Goal: Transaction & Acquisition: Purchase product/service

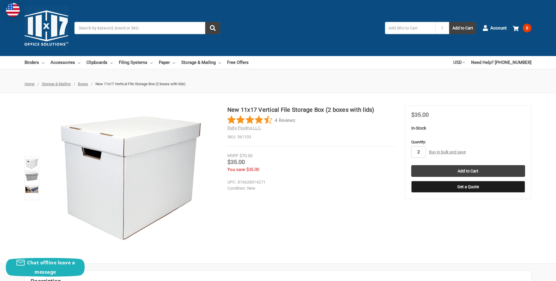
drag, startPoint x: 417, startPoint y: 152, endPoint x: 425, endPoint y: 152, distance: 8.8
click at [425, 152] on input "2" at bounding box center [418, 152] width 15 height 12
type input "1"
click at [463, 170] on input "Add to Cart" at bounding box center [468, 171] width 114 height 12
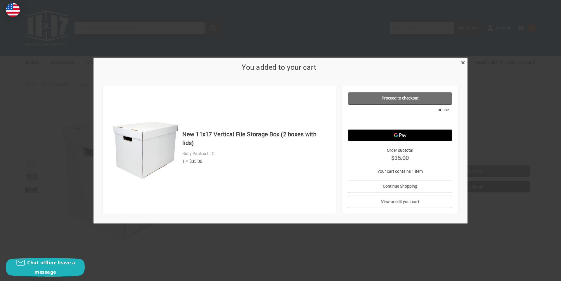
click at [409, 99] on link "Proceed to checkout" at bounding box center [400, 98] width 104 height 12
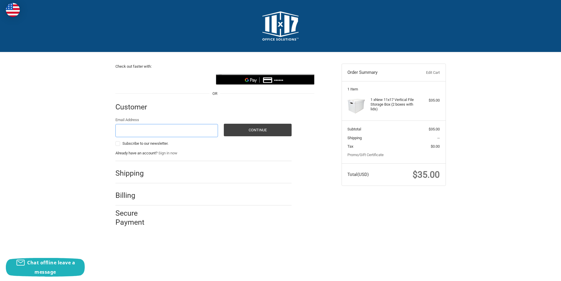
click at [156, 135] on input "Email Address" at bounding box center [166, 130] width 103 height 13
type input "[EMAIL_ADDRESS][DOMAIN_NAME]"
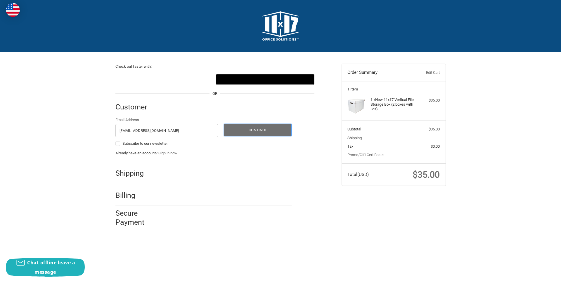
click at [247, 129] on button "Continue" at bounding box center [258, 130] width 68 height 13
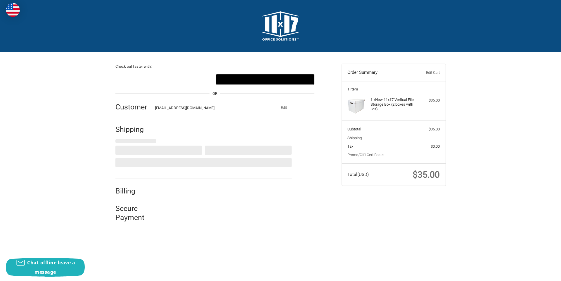
select select "US"
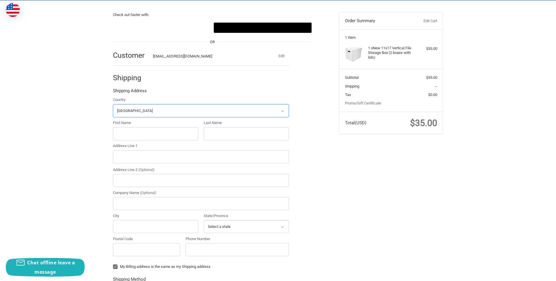
scroll to position [61, 0]
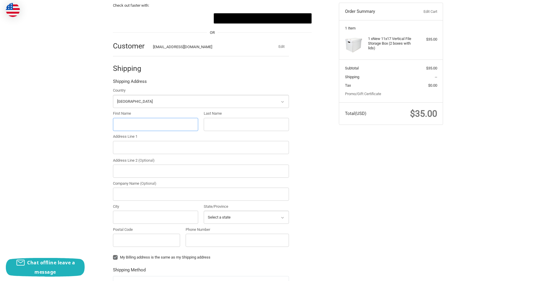
click at [129, 124] on input "First Name" at bounding box center [155, 124] width 85 height 13
type input "Lachlan"
type input "[PERSON_NAME]"
type input "[STREET_ADDRESS][PERSON_NAME]"
type input "[PERSON_NAME][GEOGRAPHIC_DATA]"
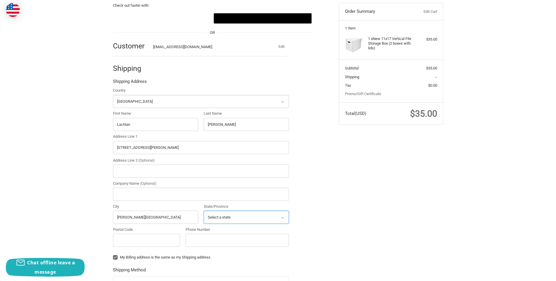
select select "CO"
type input "80517"
type input "7194329420"
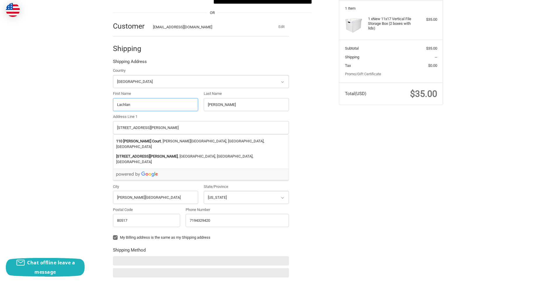
scroll to position [119, 0]
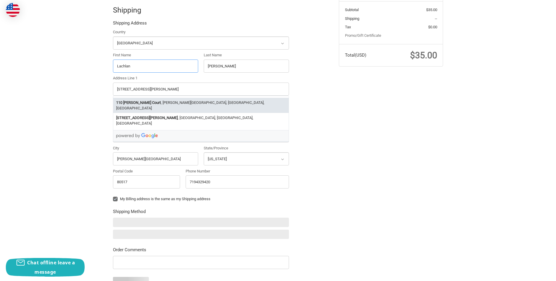
click at [176, 103] on li "[STREET_ADDRESS][PERSON_NAME][PERSON_NAME]" at bounding box center [200, 105] width 175 height 15
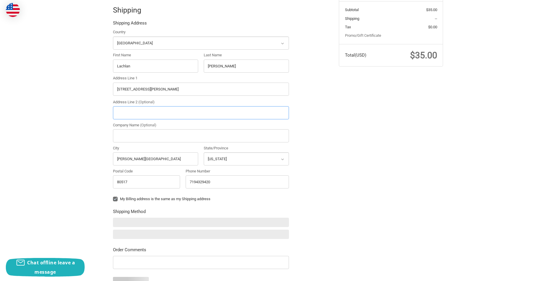
select select "CO"
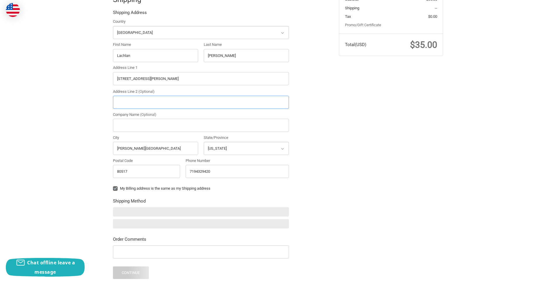
scroll to position [149, 0]
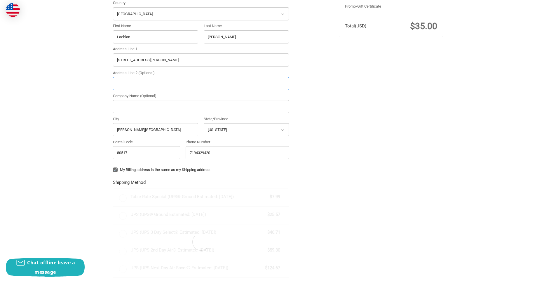
radio input "true"
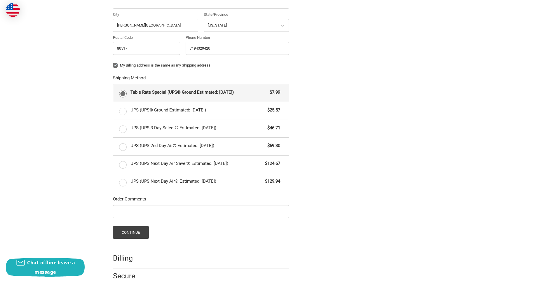
scroll to position [265, 0]
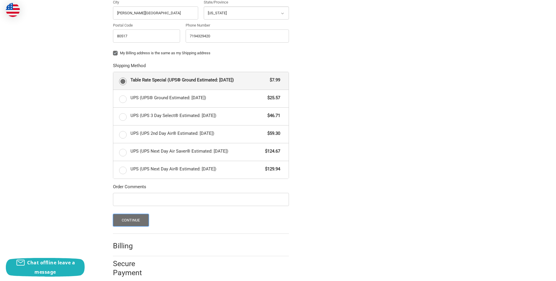
click at [138, 220] on button "Continue" at bounding box center [131, 220] width 36 height 13
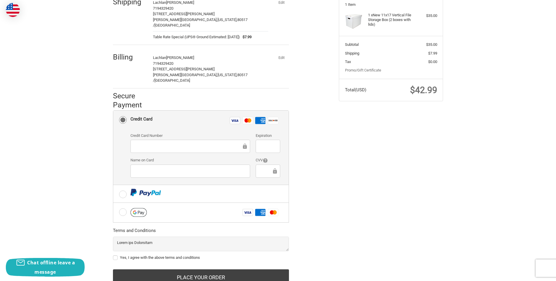
scroll to position [96, 0]
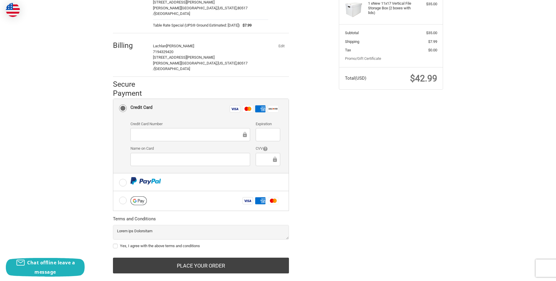
click at [115, 244] on label "Yes, I agree with the above terms and conditions" at bounding box center [201, 246] width 176 height 5
click at [113, 243] on input "Yes, I agree with the above terms and conditions" at bounding box center [113, 243] width 0 height 0
checkbox input "true"
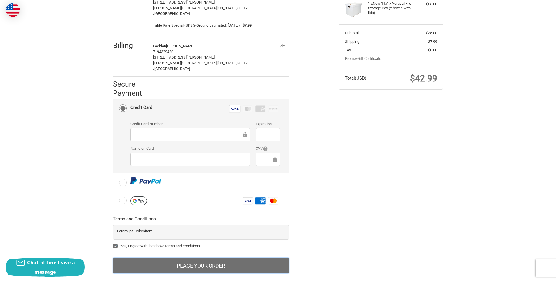
click at [239, 258] on button "Place Your Order" at bounding box center [201, 266] width 176 height 16
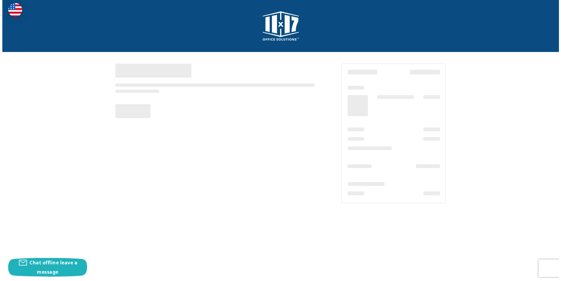
scroll to position [0, 0]
